Goal: Information Seeking & Learning: Learn about a topic

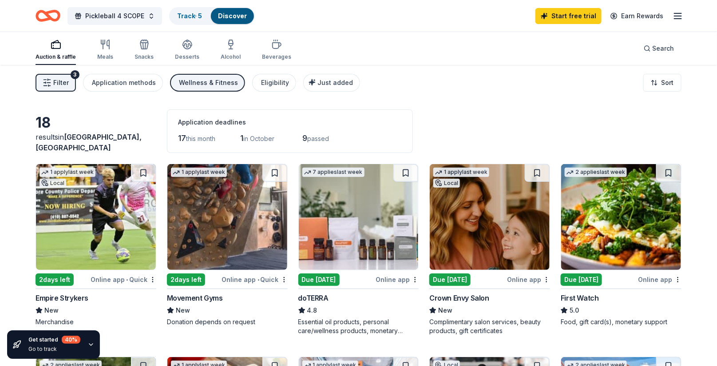
click at [217, 83] on div "Wellness & Fitness" at bounding box center [208, 82] width 59 height 11
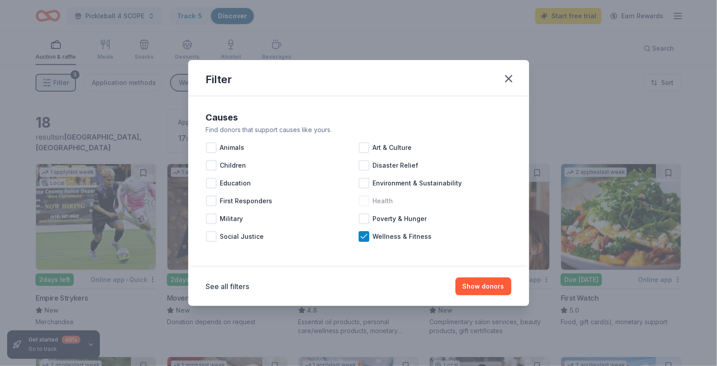
click at [367, 196] on div at bounding box center [364, 200] width 11 height 11
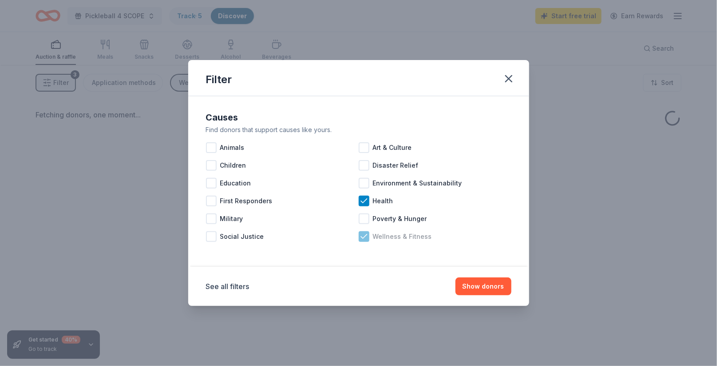
click at [367, 239] on icon at bounding box center [364, 236] width 9 height 9
click at [465, 283] on button "Show donors" at bounding box center [484, 286] width 56 height 18
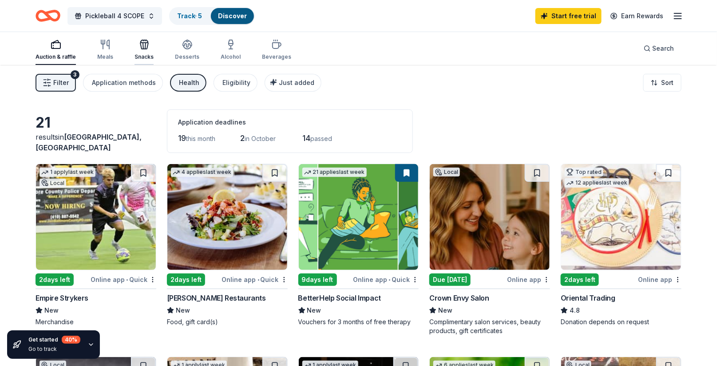
click at [142, 50] on div "Snacks" at bounding box center [144, 49] width 19 height 21
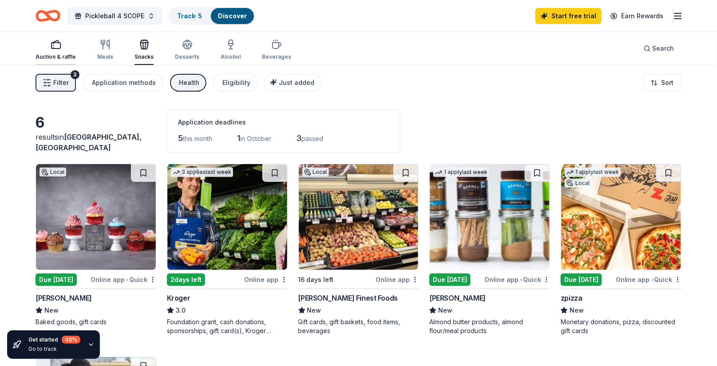
click at [65, 46] on div "button" at bounding box center [56, 44] width 40 height 11
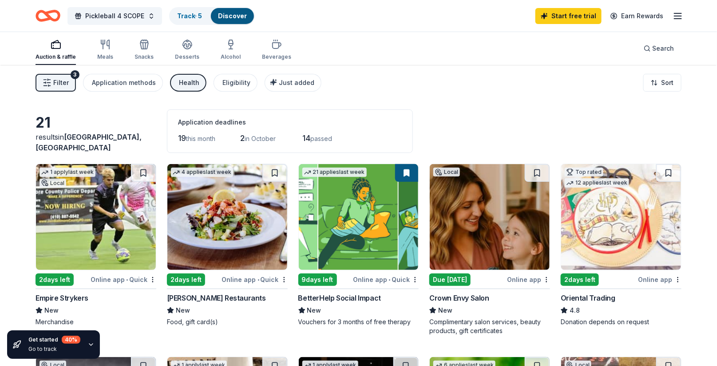
click at [190, 80] on div "Health" at bounding box center [189, 82] width 20 height 11
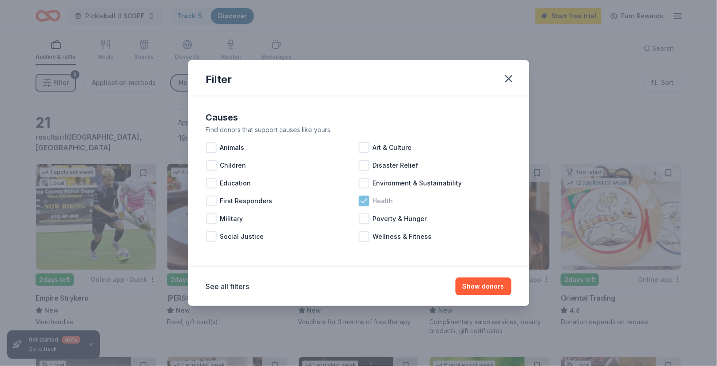
click at [367, 201] on icon at bounding box center [364, 200] width 9 height 9
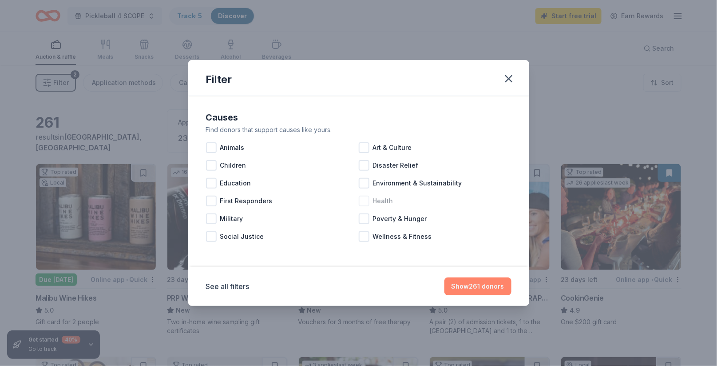
click at [490, 292] on button "Show 261 donors" at bounding box center [478, 286] width 67 height 18
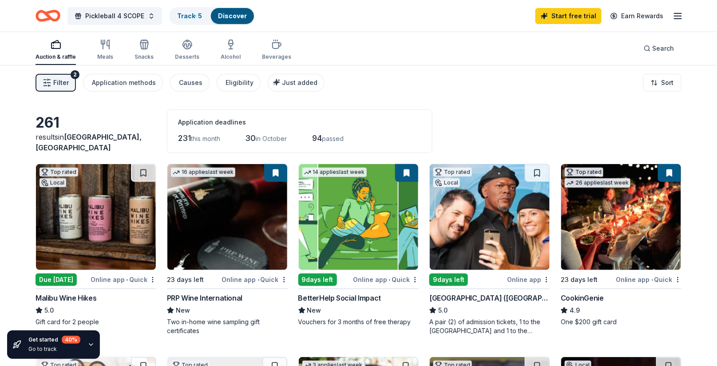
click at [281, 92] on div "Filter 2 Application methods Causes Eligibility Just added Sort" at bounding box center [358, 83] width 717 height 36
click at [283, 83] on span "Just added" at bounding box center [300, 83] width 36 height 8
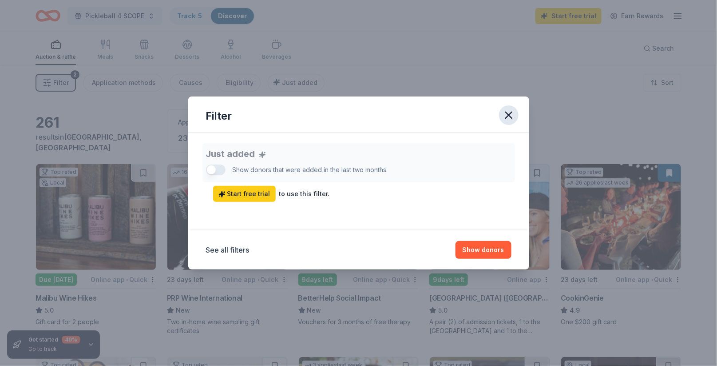
click at [508, 115] on icon "button" at bounding box center [509, 115] width 6 height 6
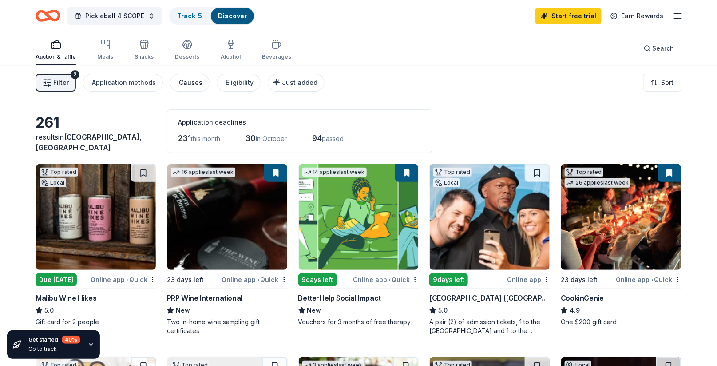
click at [189, 80] on div "Causes" at bounding box center [191, 82] width 24 height 11
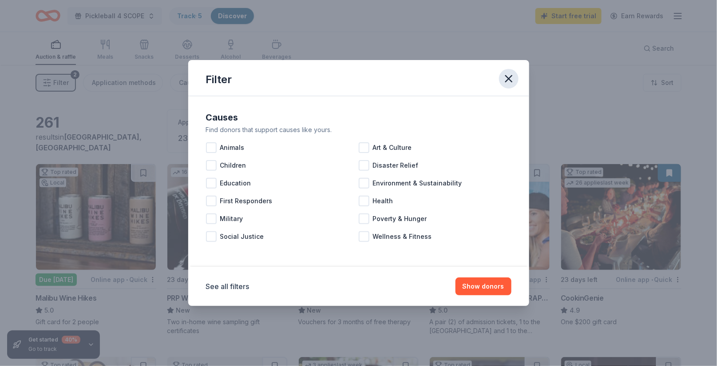
click at [514, 78] on icon "button" at bounding box center [509, 78] width 12 height 12
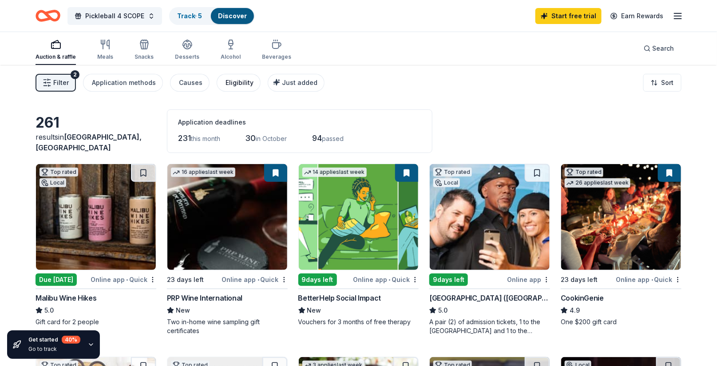
click at [232, 81] on div "Eligibility" at bounding box center [240, 82] width 28 height 11
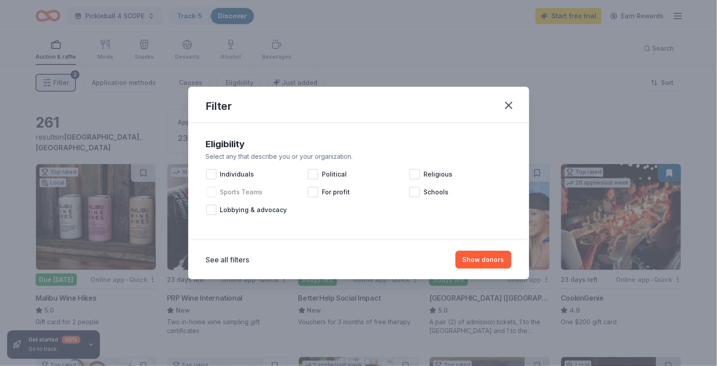
click at [262, 193] on div "Sports Teams" at bounding box center [257, 192] width 102 height 18
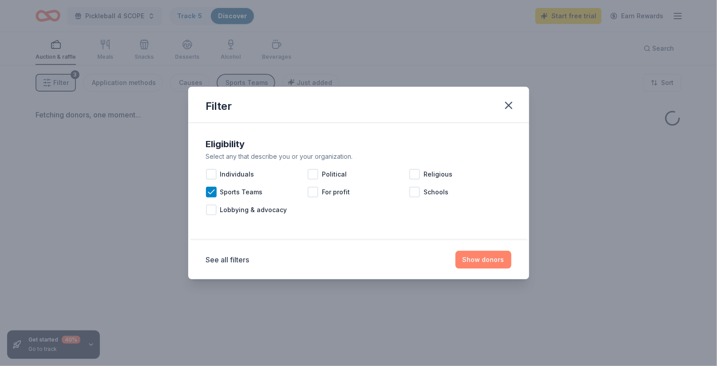
click at [491, 258] on button "Show donors" at bounding box center [484, 260] width 56 height 18
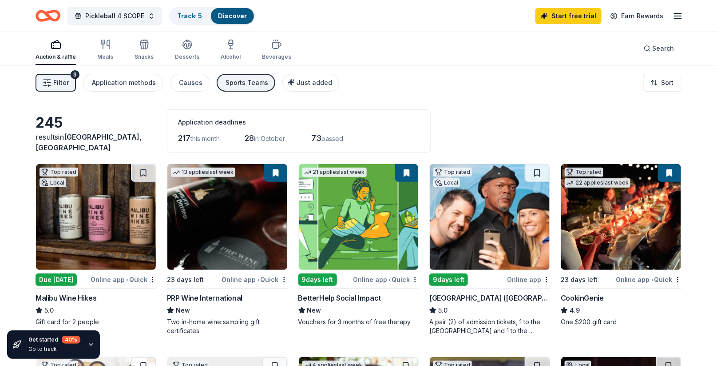
click at [233, 82] on div "Sports Teams" at bounding box center [247, 82] width 43 height 11
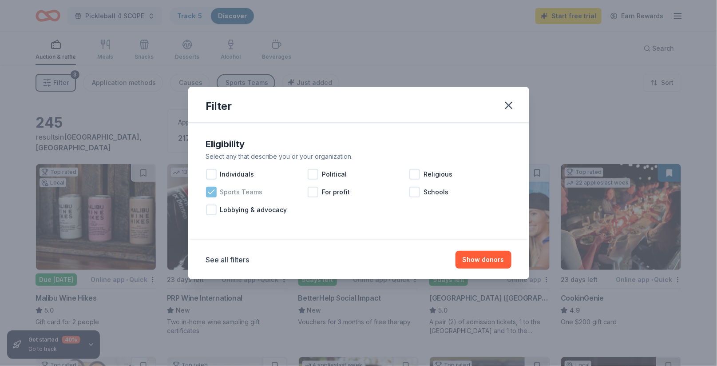
click at [226, 187] on span "Sports Teams" at bounding box center [241, 192] width 43 height 11
click at [510, 104] on icon "button" at bounding box center [509, 105] width 6 height 6
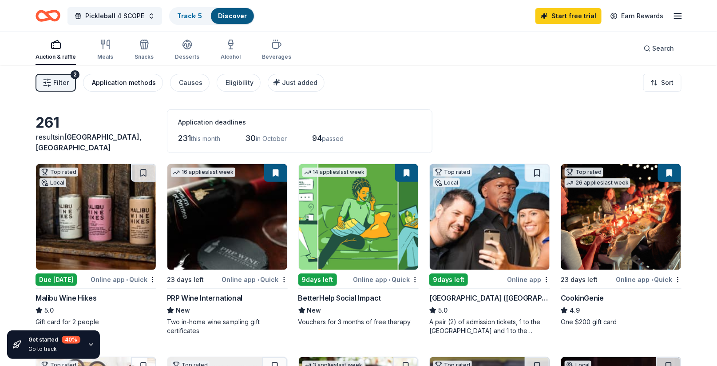
click at [145, 86] on div "Application methods" at bounding box center [124, 82] width 64 height 11
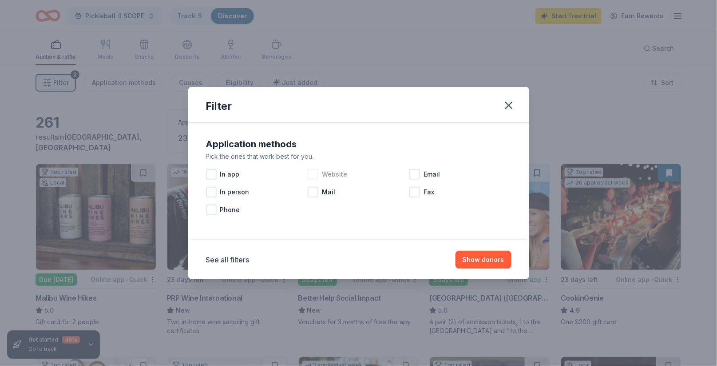
click at [319, 171] on div "Website" at bounding box center [359, 174] width 102 height 18
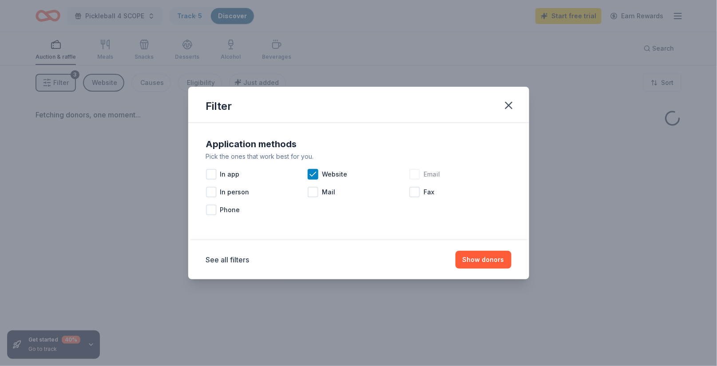
click at [417, 175] on div at bounding box center [415, 174] width 11 height 11
click at [465, 255] on button "Show donors" at bounding box center [484, 260] width 56 height 18
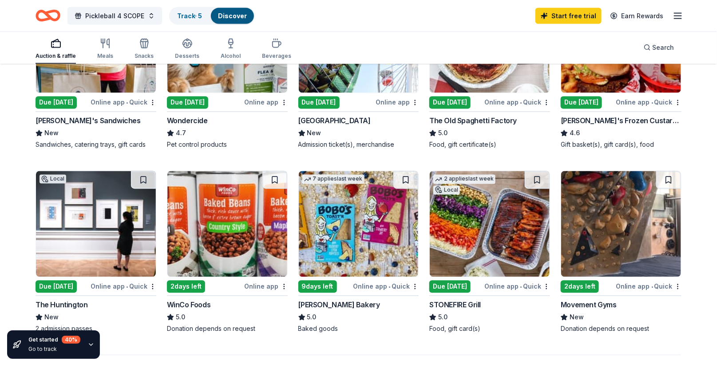
scroll to position [567, 0]
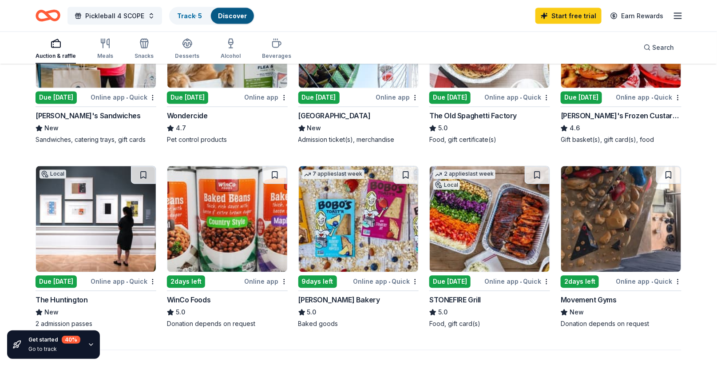
click at [347, 201] on img at bounding box center [359, 219] width 120 height 106
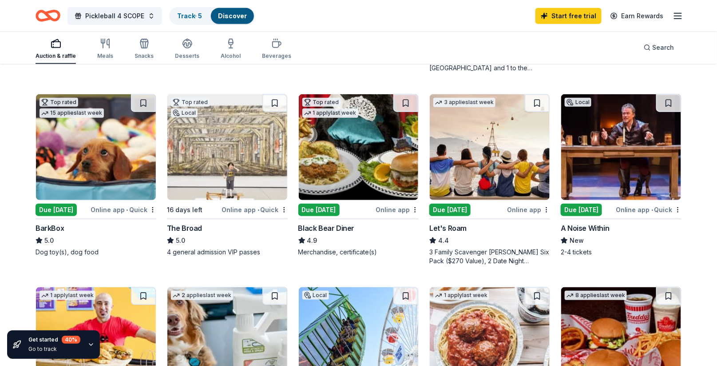
scroll to position [260, 0]
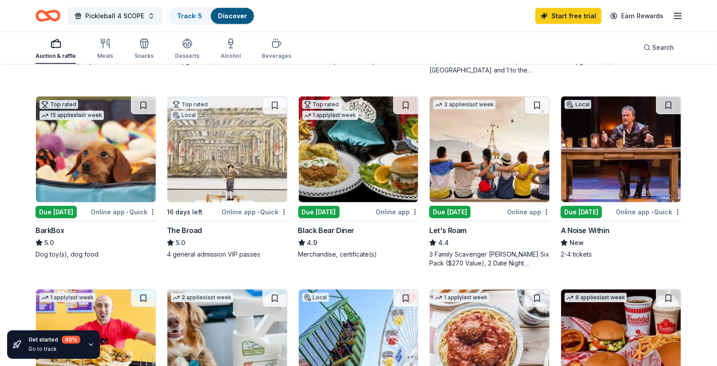
click at [100, 177] on img at bounding box center [96, 149] width 120 height 106
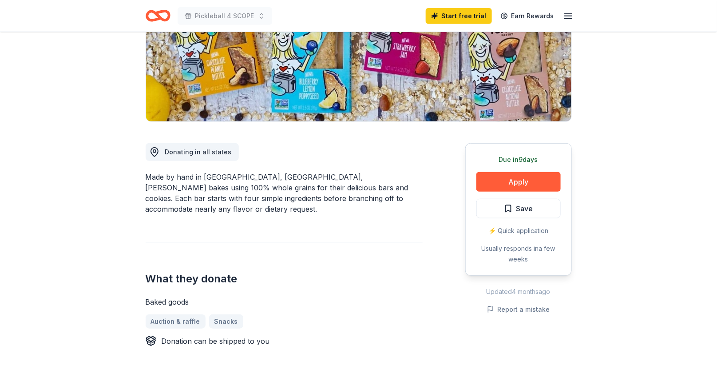
scroll to position [160, 0]
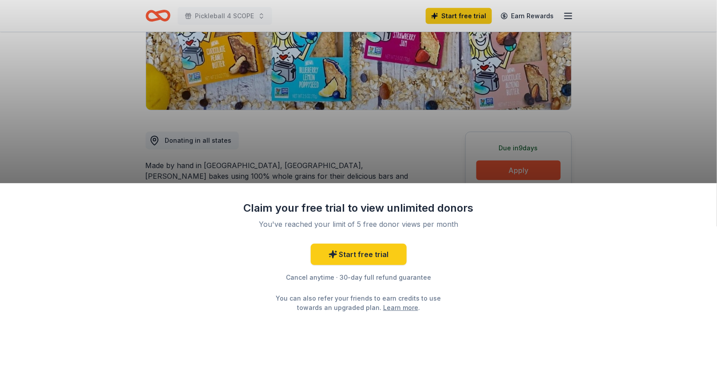
click at [121, 74] on div "Claim your free trial to view unlimited donors You've reached your limit of 5 f…" at bounding box center [358, 183] width 717 height 366
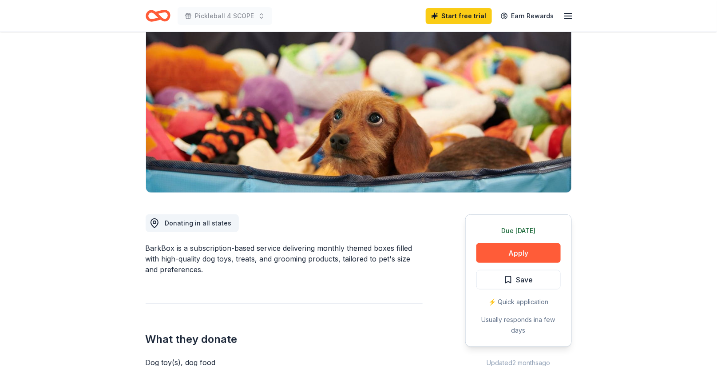
scroll to position [79, 0]
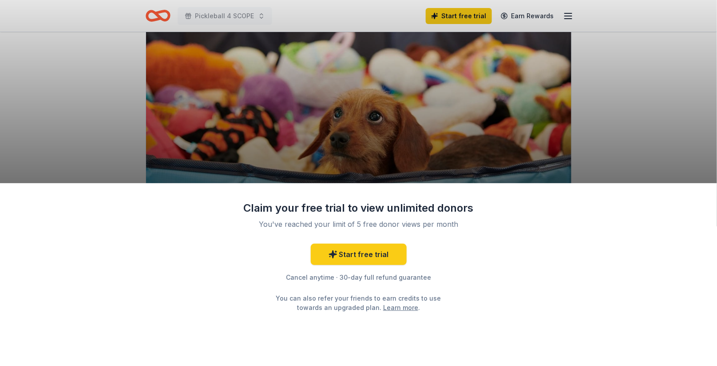
click at [494, 113] on div "Claim your free trial to view unlimited donors You've reached your limit of 5 f…" at bounding box center [358, 183] width 717 height 366
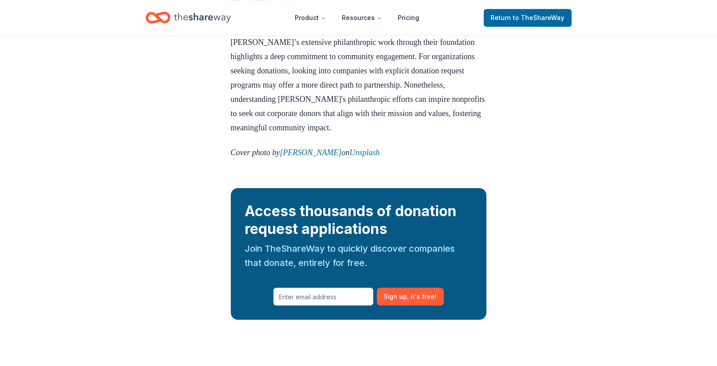
scroll to position [1009, 0]
